Goal: Communication & Community: Answer question/provide support

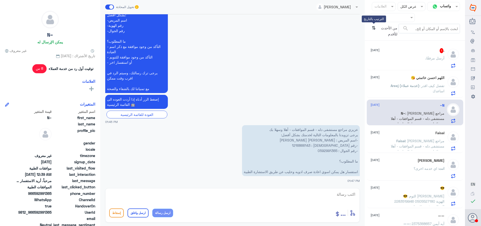
click at [372, 28] on icon "⇅" at bounding box center [374, 30] width 4 height 13
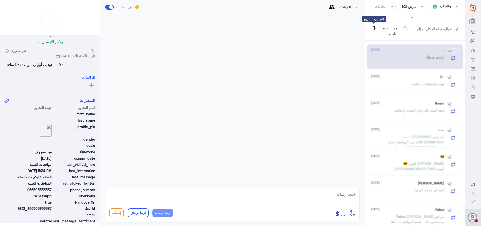
click at [372, 28] on icon "⇅" at bounding box center [374, 30] width 4 height 13
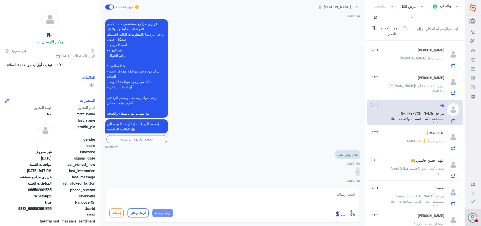
click at [419, 62] on p "[PERSON_NAME] أرسل مرفقًا" at bounding box center [422, 61] width 45 height 13
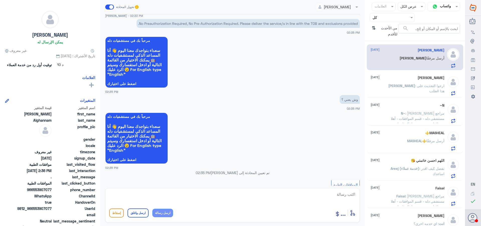
scroll to position [232, 0]
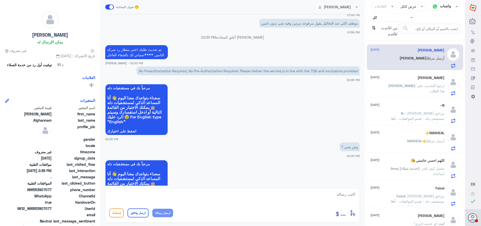
click at [425, 93] on p "[PERSON_NAME] : ارجوا التحديث على هذا الطلب" at bounding box center [416, 89] width 56 height 13
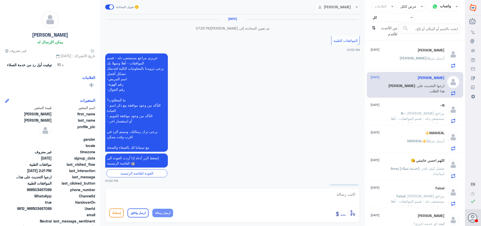
scroll to position [568, 0]
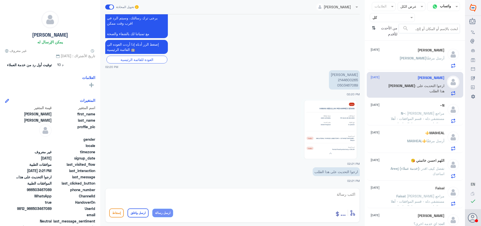
click at [407, 118] on span ": [PERSON_NAME] مراجع مستشفى دله - قسم الموافقات - أهلا وسهلا بك يرجى تزويدنا ب…" at bounding box center [418, 137] width 54 height 52
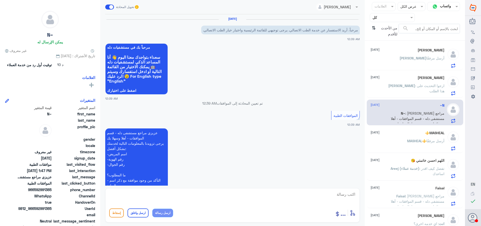
scroll to position [417, 0]
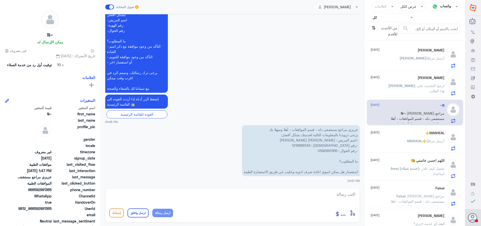
click at [407, 144] on p "MASHEAL⚜️ أرسل مرفقًا" at bounding box center [425, 144] width 37 height 13
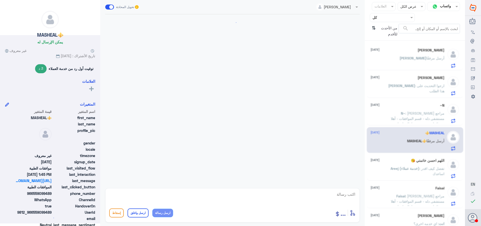
scroll to position [186, 0]
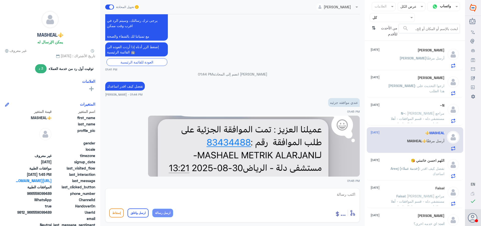
click at [404, 126] on div "[PERSON_NAME] [DATE] [PERSON_NAME] أرسل مرفقًا [PERSON_NAME] [DATE][PERSON_NAME…" at bounding box center [415, 135] width 100 height 185
click at [404, 121] on p "N~ : عزيزي مراجع مستشفى دله - قسم الموافقات - أهلا وسهلا بك يرجى تزويدنا بالمعل…" at bounding box center [416, 117] width 56 height 13
